Goal: Information Seeking & Learning: Learn about a topic

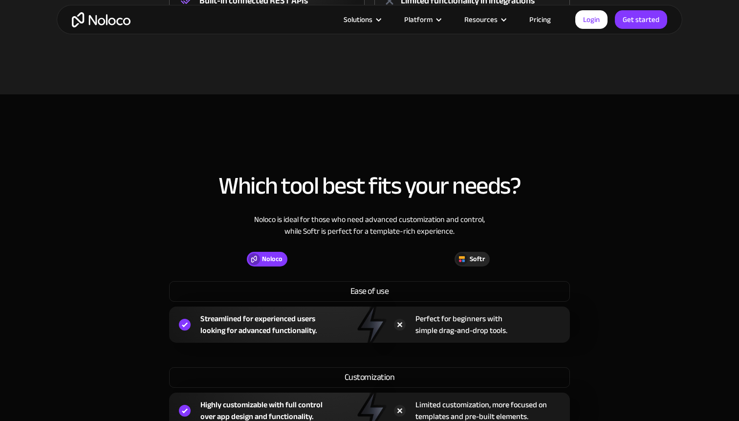
scroll to position [791, 0]
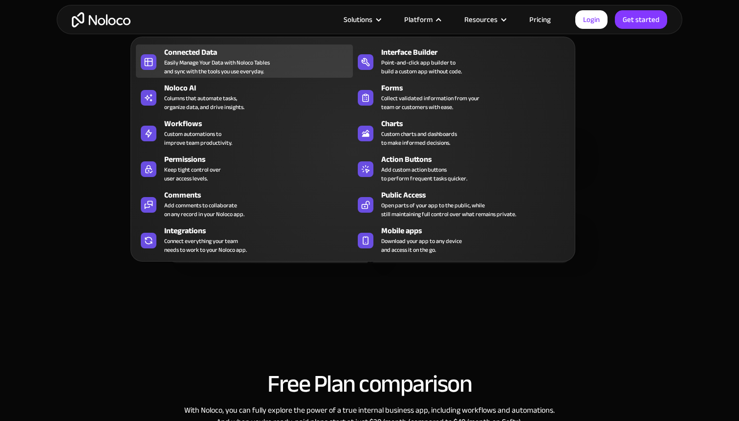
click at [257, 58] on div "Easily Manage Your Data with Noloco Tables and sync with the tools you use ever…" at bounding box center [217, 67] width 106 height 18
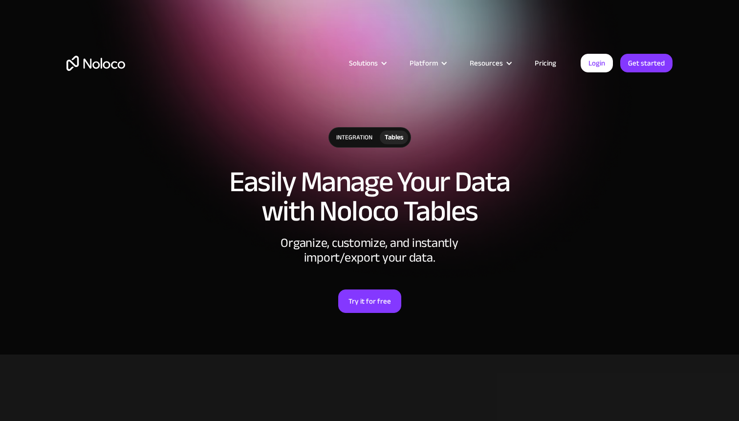
click at [551, 63] on link "Pricing" at bounding box center [545, 63] width 46 height 13
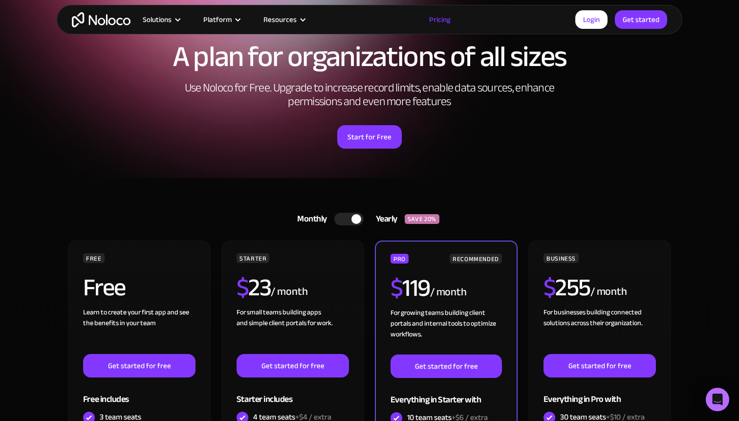
scroll to position [62, 0]
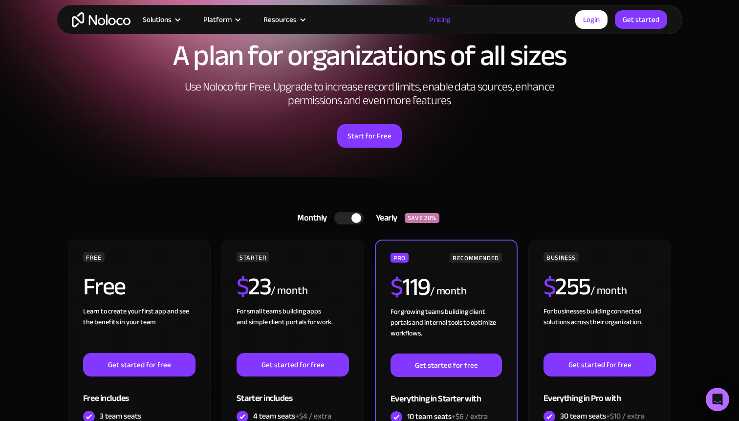
click at [339, 217] on div at bounding box center [348, 218] width 29 height 13
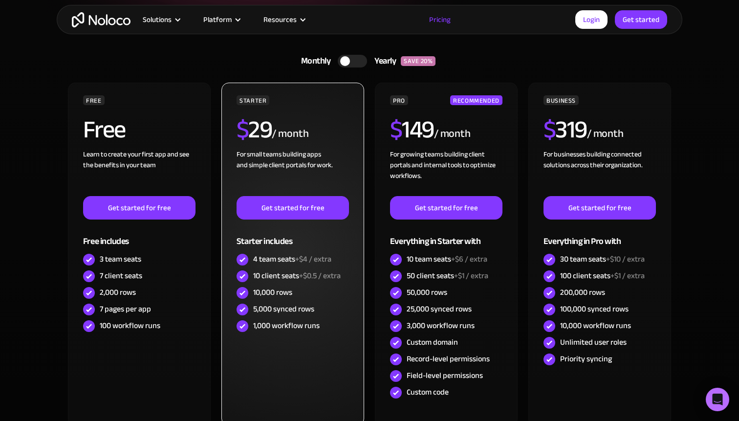
scroll to position [0, 0]
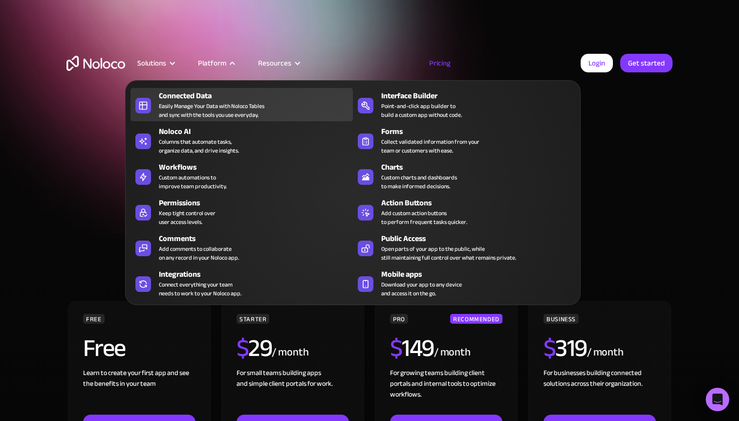
click at [213, 115] on div "Easily Manage Your Data with Noloco Tables and sync with the tools you use ever…" at bounding box center [212, 111] width 106 height 18
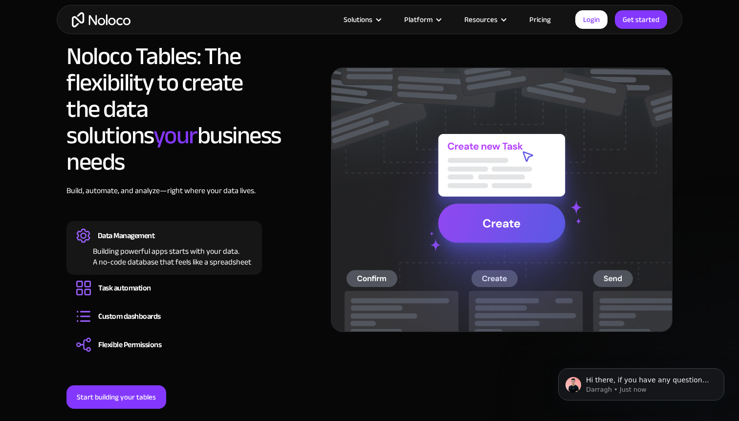
scroll to position [804, 0]
